Goal: Task Accomplishment & Management: Manage account settings

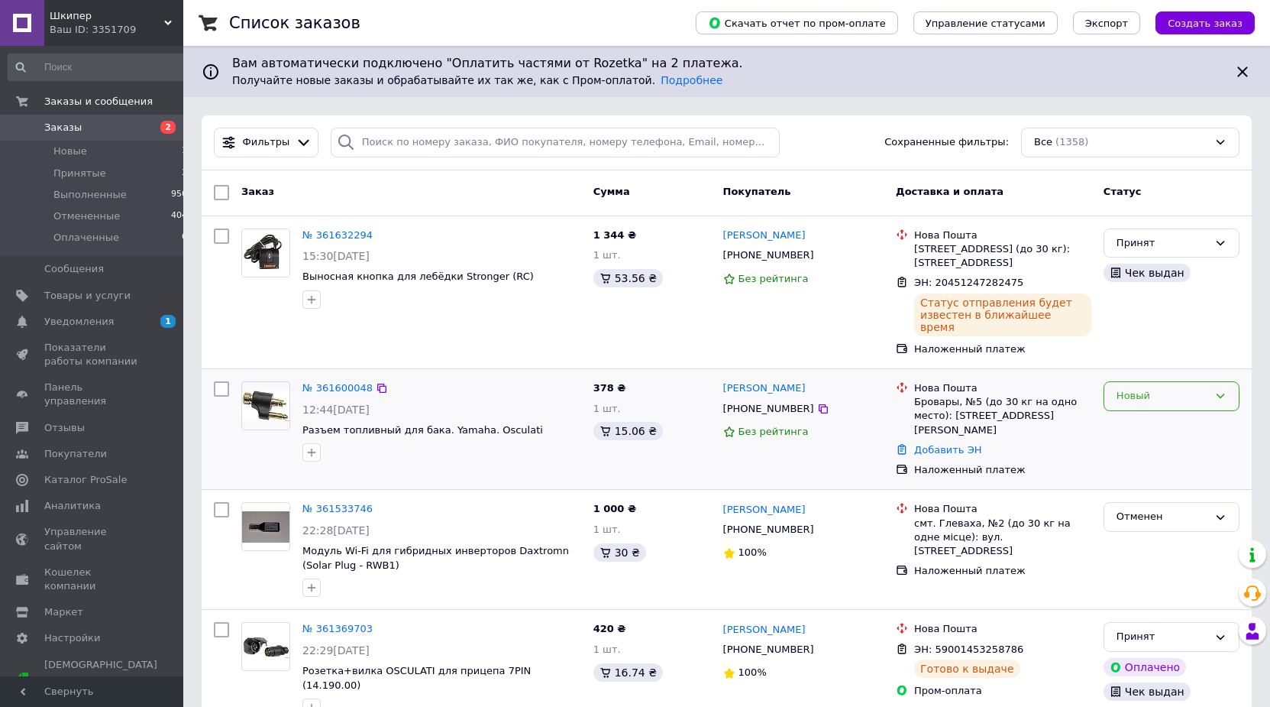
click at [1147, 391] on div "Новый" at bounding box center [1163, 396] width 92 height 16
click at [1140, 414] on li "Принят" at bounding box center [1172, 428] width 134 height 28
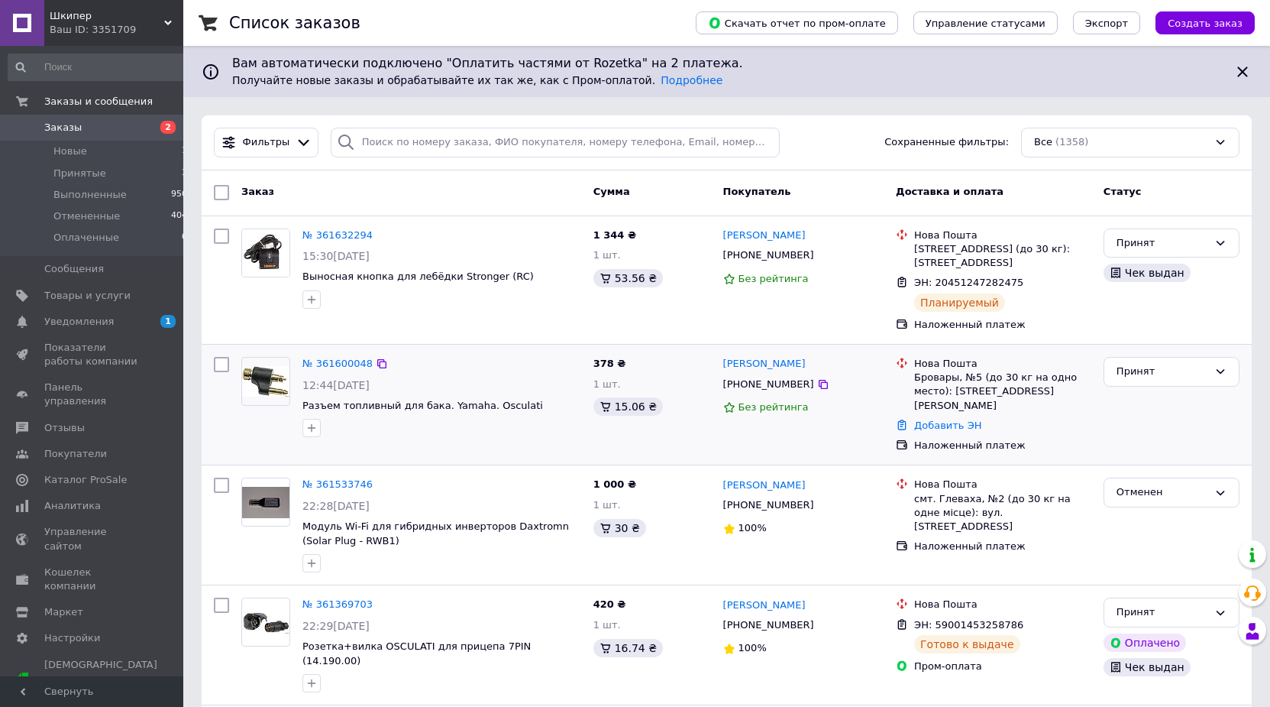
click at [343, 372] on div "№ 361600048" at bounding box center [337, 364] width 73 height 18
click at [342, 366] on link "№ 361600048" at bounding box center [338, 363] width 70 height 11
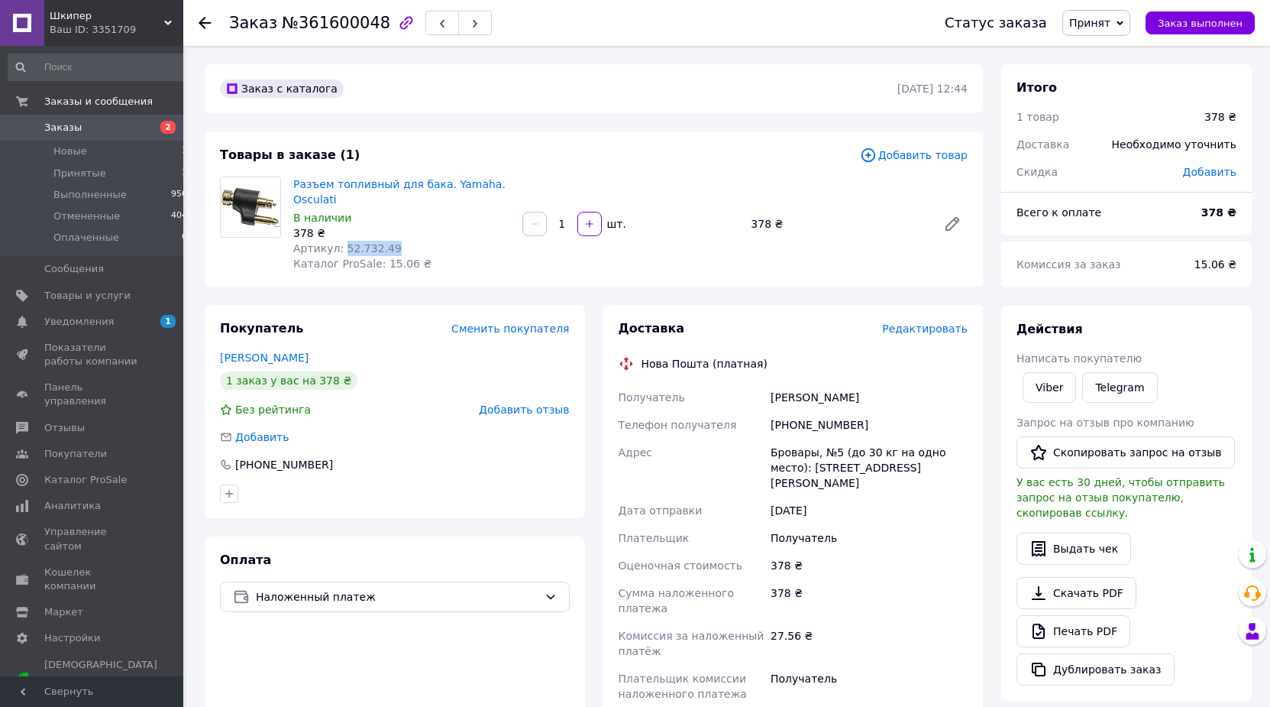
drag, startPoint x: 394, startPoint y: 248, endPoint x: 341, endPoint y: 248, distance: 53.5
click at [341, 248] on div "Артикул: 52.732.49" at bounding box center [401, 248] width 217 height 15
copy span "52.732.49"
drag, startPoint x: 873, startPoint y: 396, endPoint x: 736, endPoint y: 392, distance: 137.6
click at [736, 392] on div "Получатель [PERSON_NAME] Телефон получателя [PHONE_NUMBER] [PERSON_NAME], №5 (д…" at bounding box center [794, 546] width 356 height 324
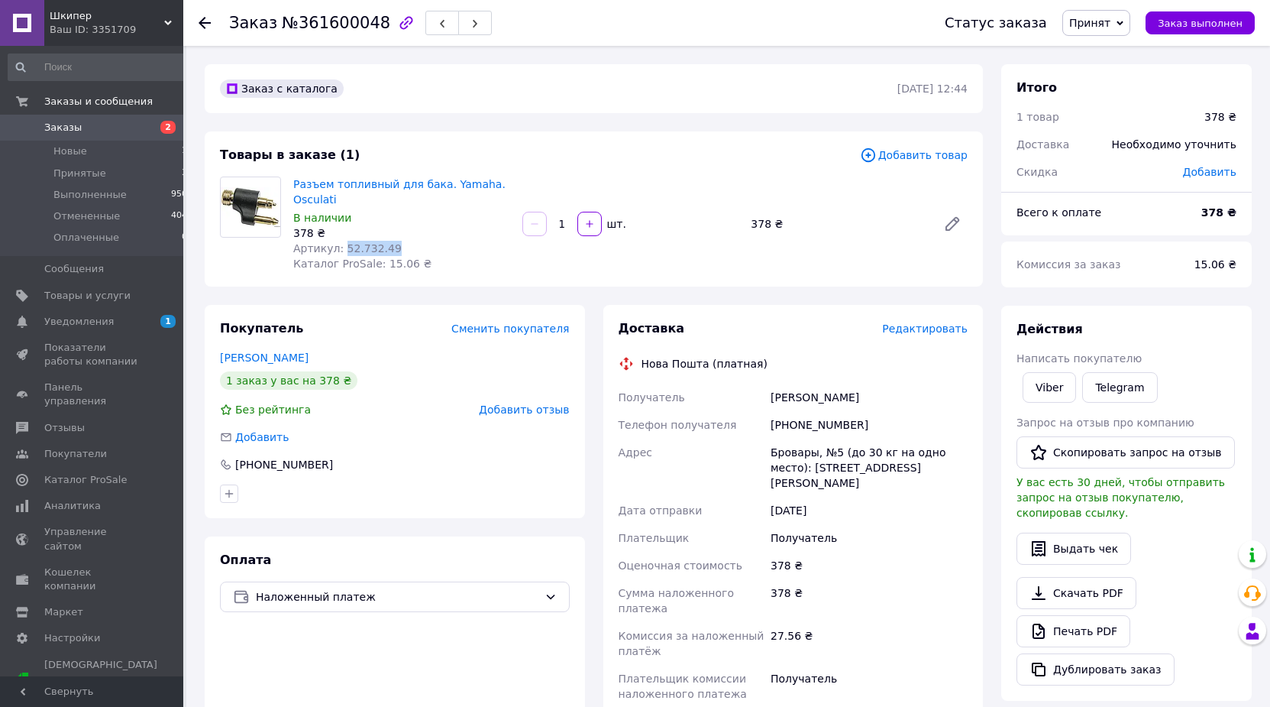
copy div "Получатель [PERSON_NAME]"
drag, startPoint x: 848, startPoint y: 424, endPoint x: 735, endPoint y: 424, distance: 113.1
click at [735, 424] on div "Получатель [PERSON_NAME] Телефон получателя [PHONE_NUMBER] [PERSON_NAME], №5 (д…" at bounding box center [794, 546] width 356 height 324
copy div "Телефон получателя [PHONE_NUMBER]"
drag, startPoint x: 852, startPoint y: 471, endPoint x: 755, endPoint y: 445, distance: 100.2
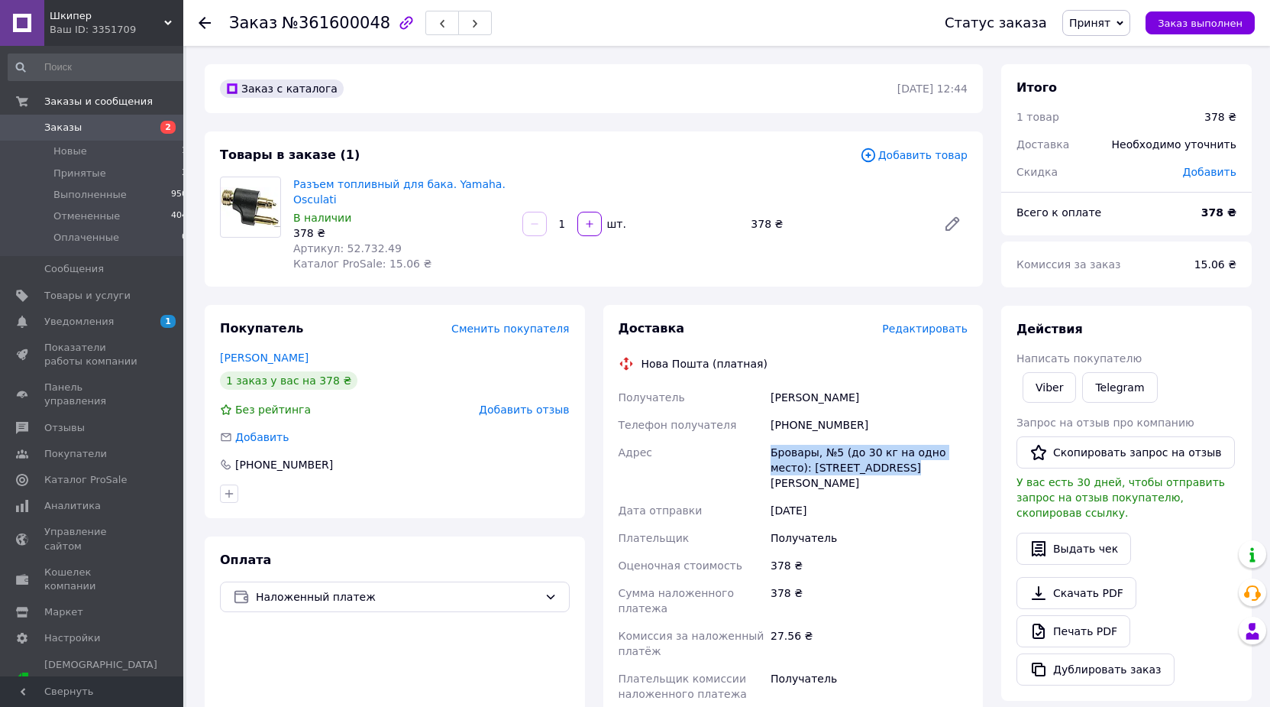
click at [755, 445] on div "Получатель [PERSON_NAME] Телефон получателя [PHONE_NUMBER] [PERSON_NAME], №5 (д…" at bounding box center [794, 546] width 356 height 324
click at [811, 443] on div "Бровары, №5 (до 30 кг на одно место): [STREET_ADDRESS][PERSON_NAME]" at bounding box center [869, 468] width 203 height 58
drag, startPoint x: 837, startPoint y: 448, endPoint x: 731, endPoint y: 453, distance: 105.5
click at [731, 453] on div "Получатель [PERSON_NAME] Телефон получателя [PHONE_NUMBER] [PERSON_NAME], №5 (д…" at bounding box center [794, 546] width 356 height 324
copy div "Адрес [STREET_ADDRESS]"
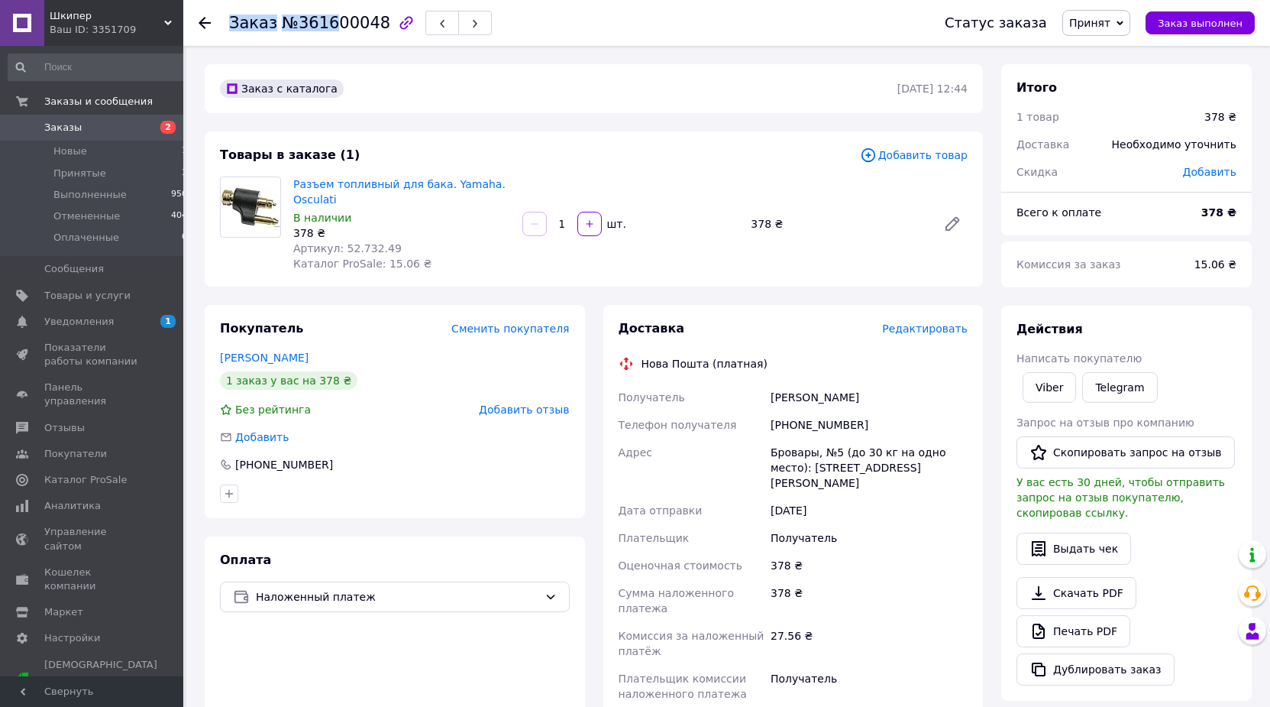
drag, startPoint x: 370, startPoint y: 24, endPoint x: 328, endPoint y: 22, distance: 42.0
click at [390, 22] on div at bounding box center [441, 23] width 102 height 26
click at [323, 22] on span "№361600048" at bounding box center [336, 23] width 108 height 18
drag, startPoint x: 294, startPoint y: 21, endPoint x: 367, endPoint y: 20, distance: 72.6
click at [367, 20] on span "№361600048" at bounding box center [336, 23] width 108 height 18
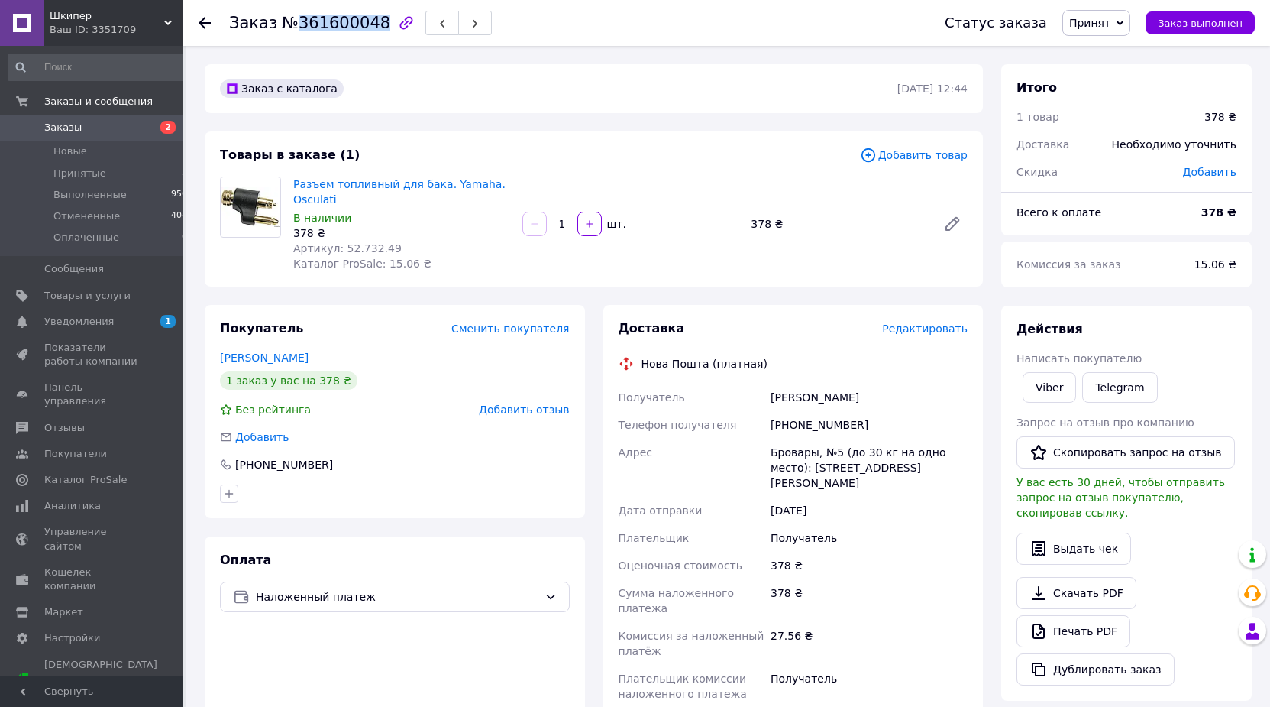
copy span "361600048"
click at [1087, 539] on button "Выдать чек" at bounding box center [1074, 548] width 115 height 32
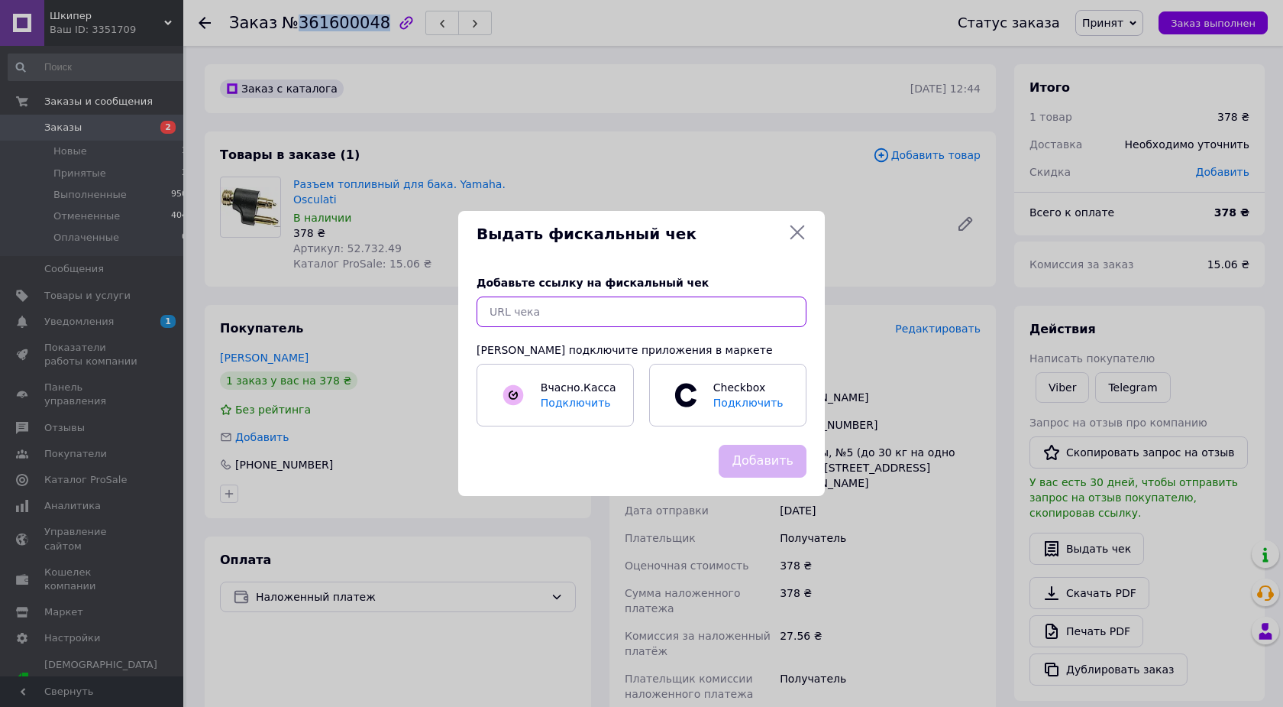
click at [652, 316] on input "text" at bounding box center [642, 311] width 330 height 31
paste input "[URL][DOMAIN_NAME]"
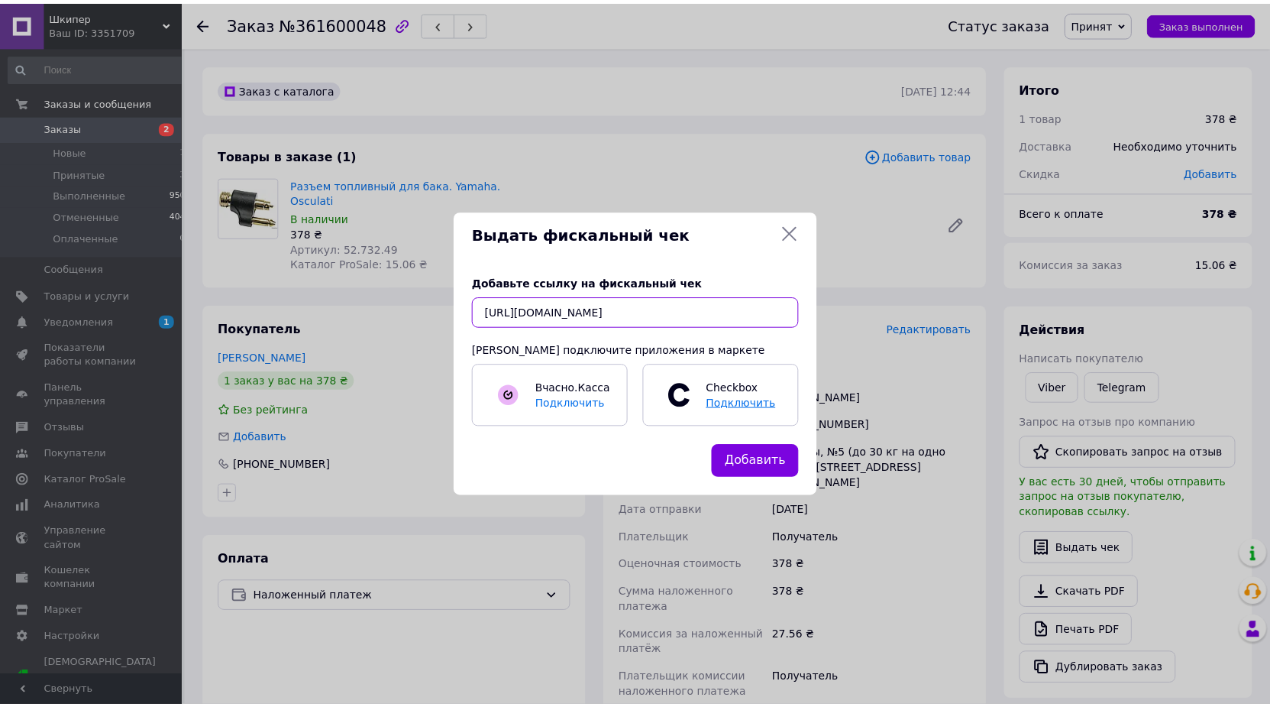
scroll to position [0, 32]
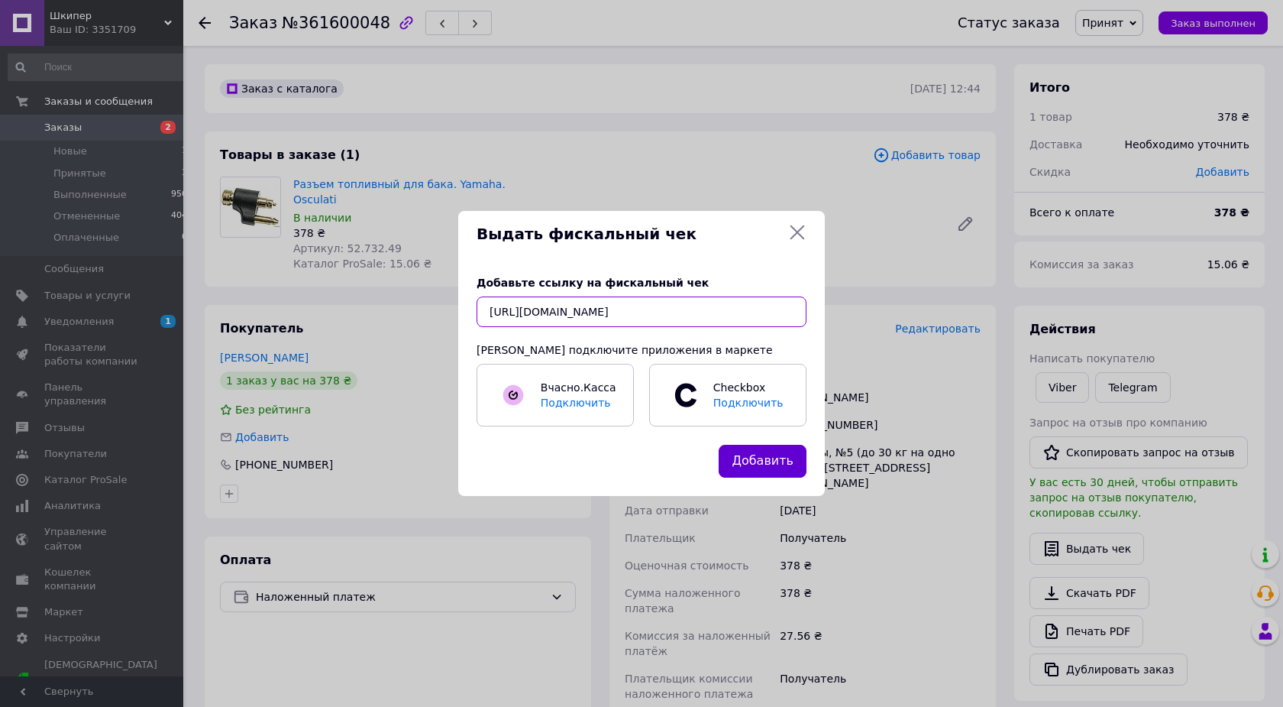
type input "[URL][DOMAIN_NAME]"
click at [768, 464] on button "Добавить" at bounding box center [763, 461] width 88 height 33
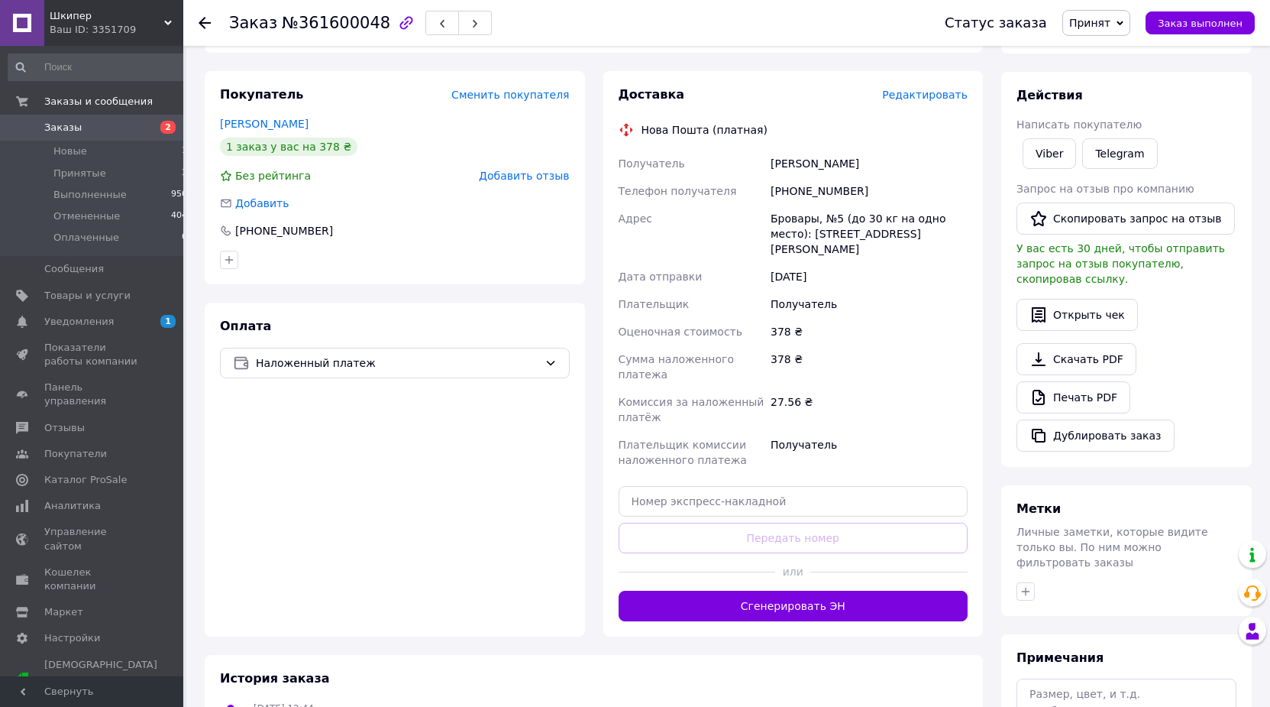
scroll to position [78, 0]
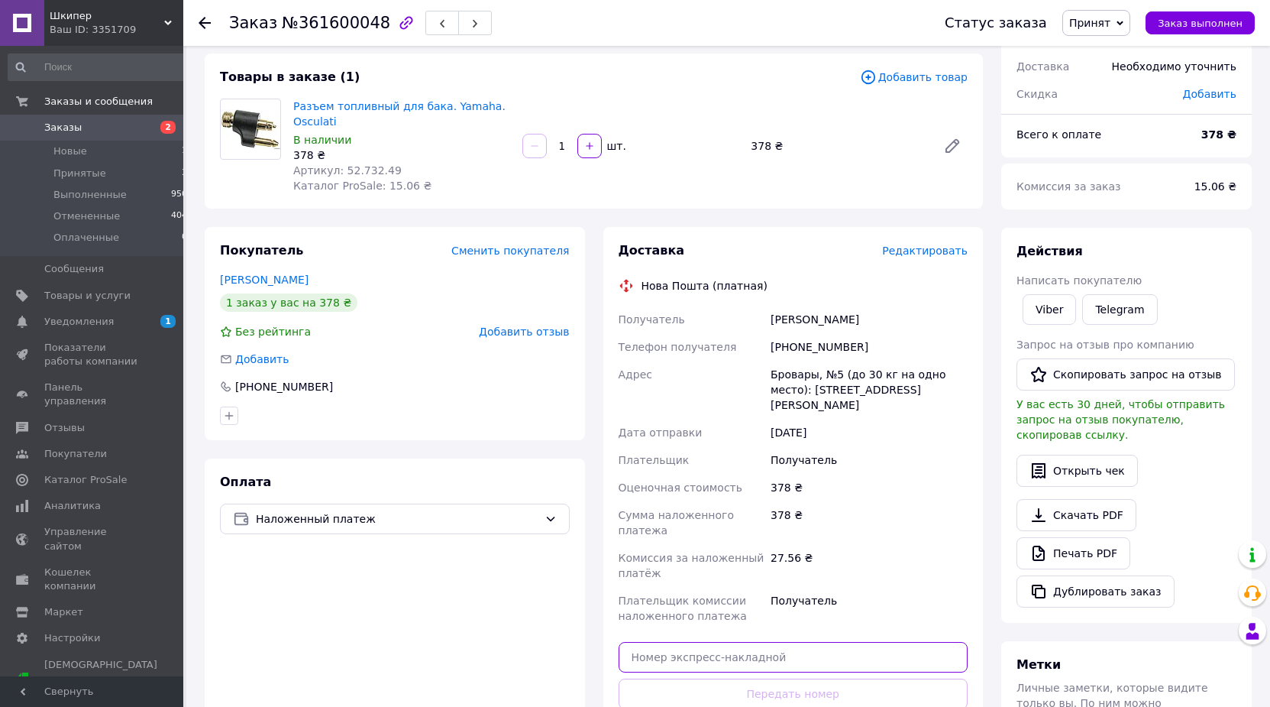
click at [742, 642] on input "text" at bounding box center [794, 657] width 350 height 31
paste input "20451247334806"
type input "20451247334806"
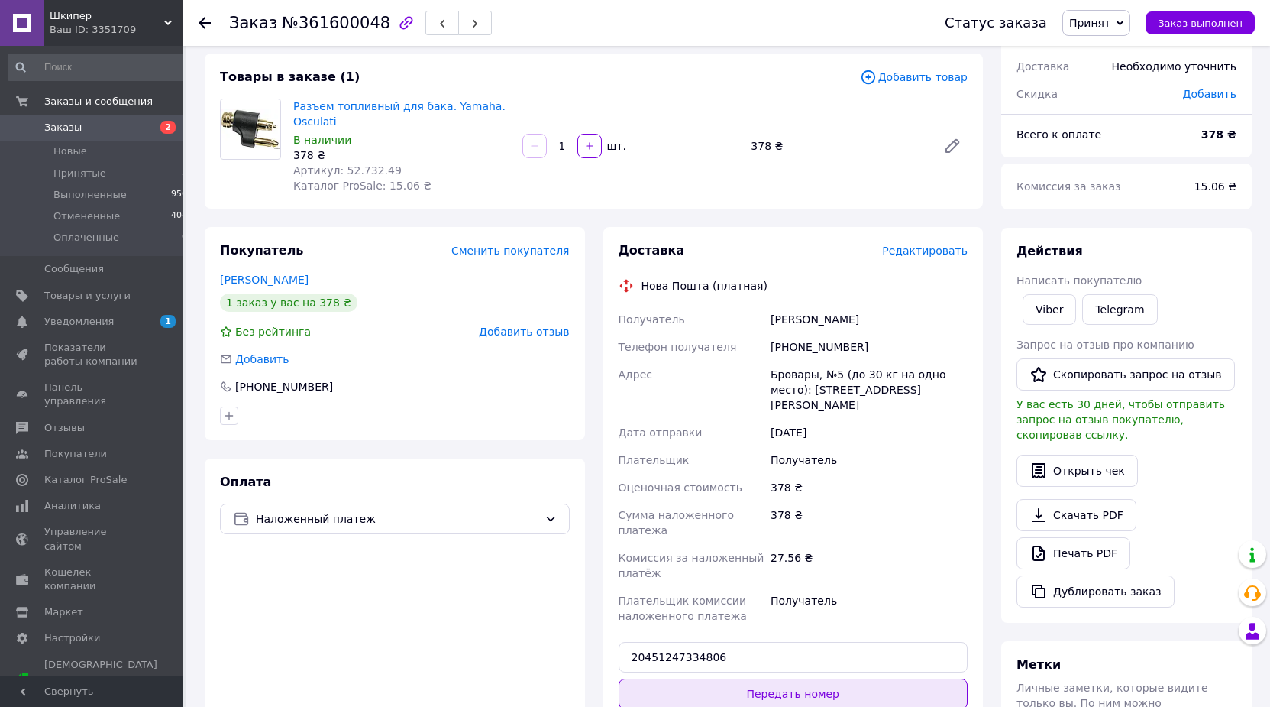
click at [786, 678] on button "Передать номер" at bounding box center [794, 693] width 350 height 31
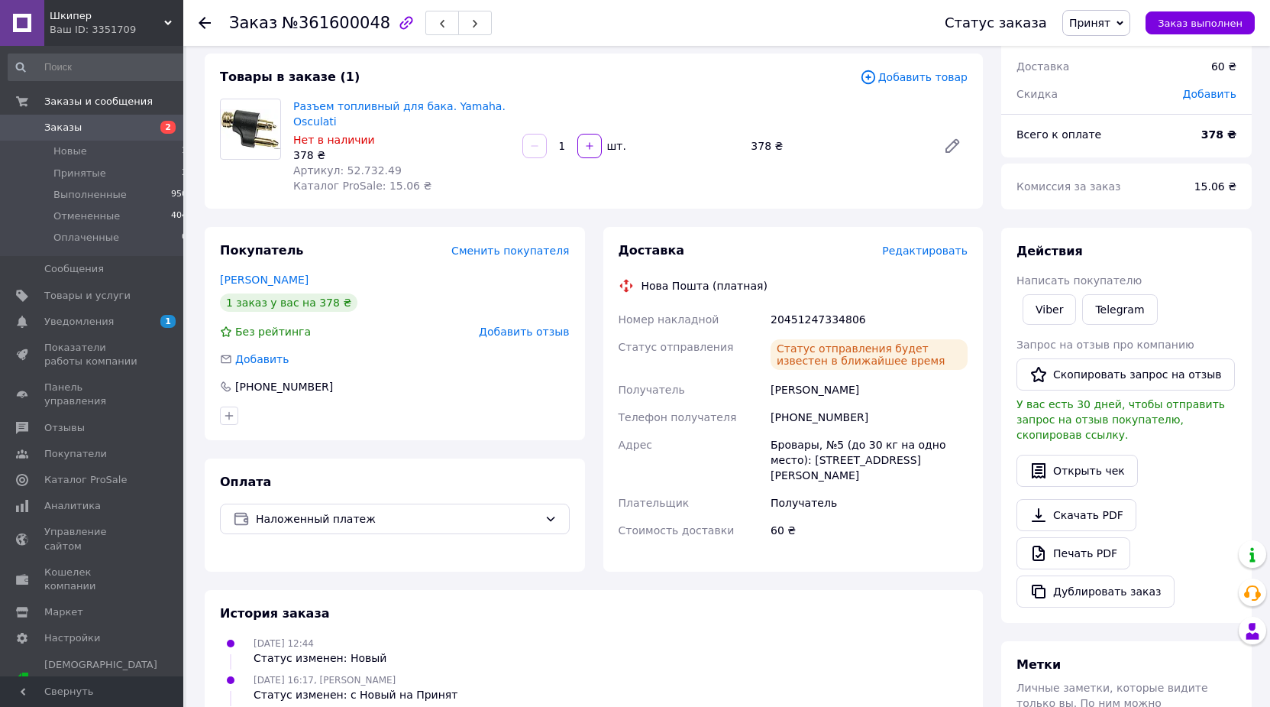
click at [599, 466] on div "Доставка Редактировать Нова Пошта (платная) Номер накладной 20451247334806 Стат…" at bounding box center [793, 399] width 399 height 345
click at [66, 131] on span "Заказы" at bounding box center [62, 128] width 37 height 14
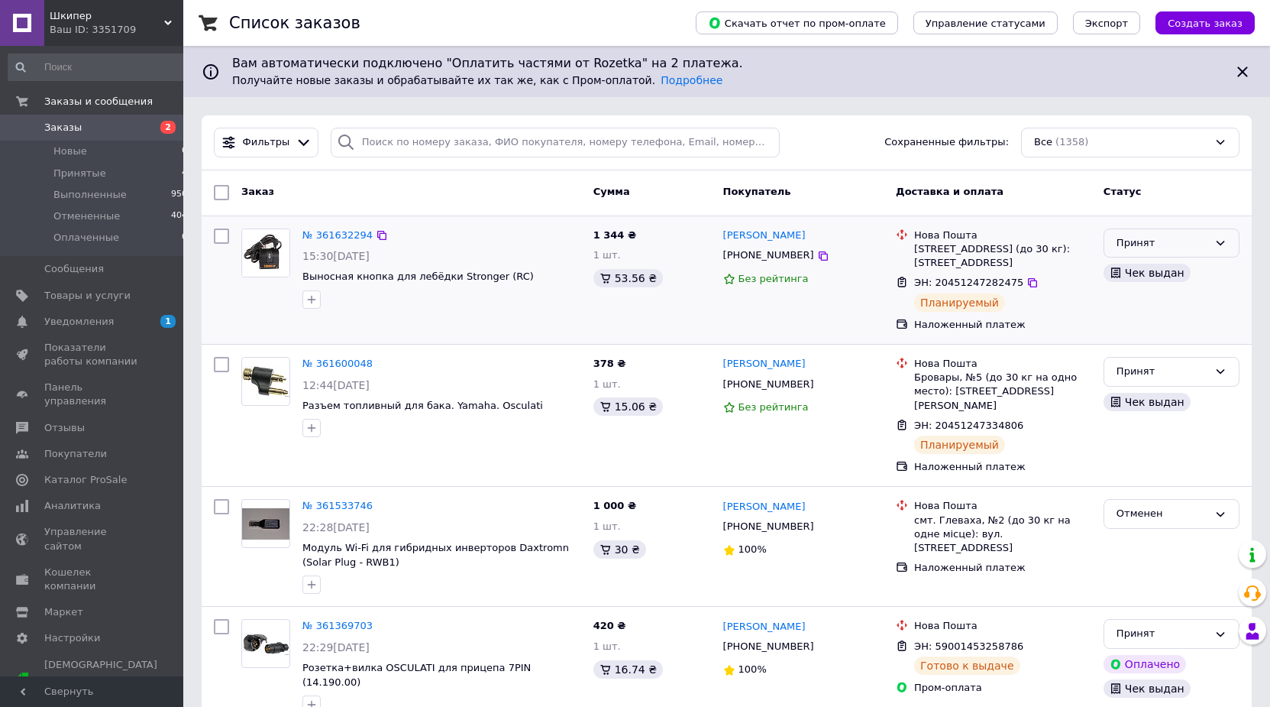
click at [1180, 242] on div "Принят" at bounding box center [1163, 243] width 92 height 16
click at [1167, 273] on li "Выполнен" at bounding box center [1172, 275] width 134 height 28
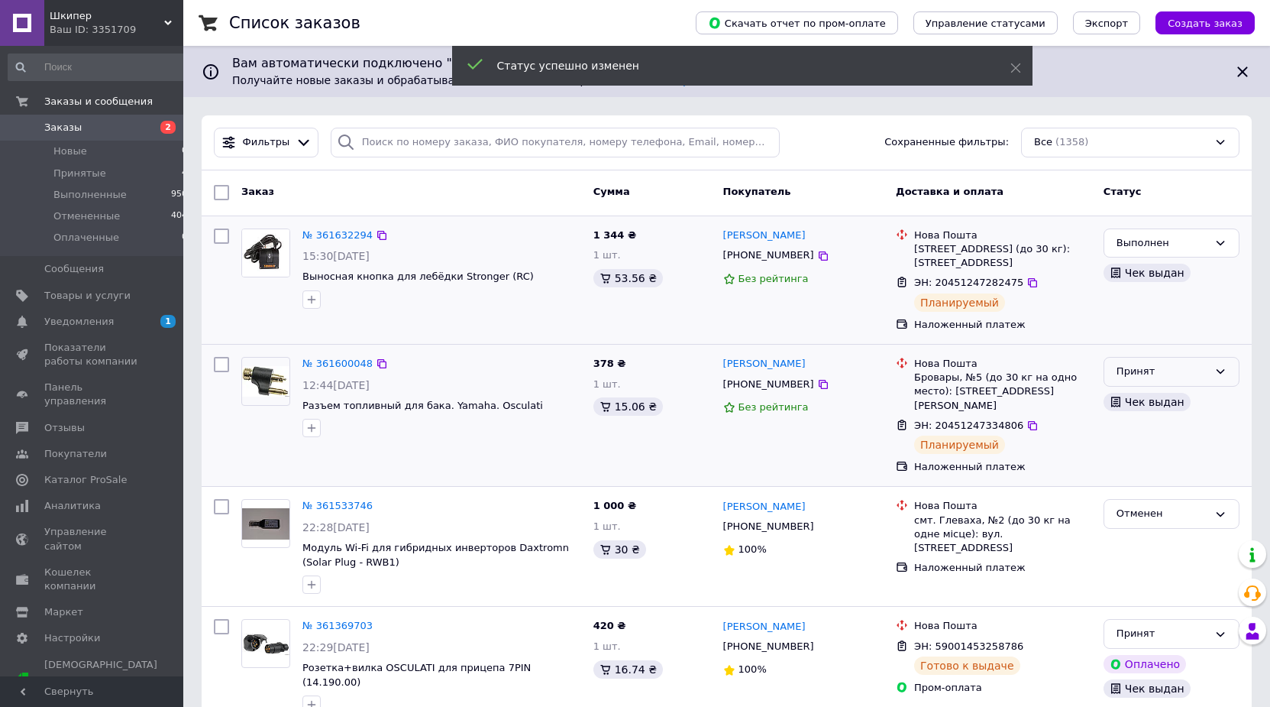
click at [1147, 374] on div "Принят" at bounding box center [1163, 372] width 92 height 16
click at [1141, 397] on li "Выполнен" at bounding box center [1172, 404] width 134 height 28
